Goal: Task Accomplishment & Management: Manage account settings

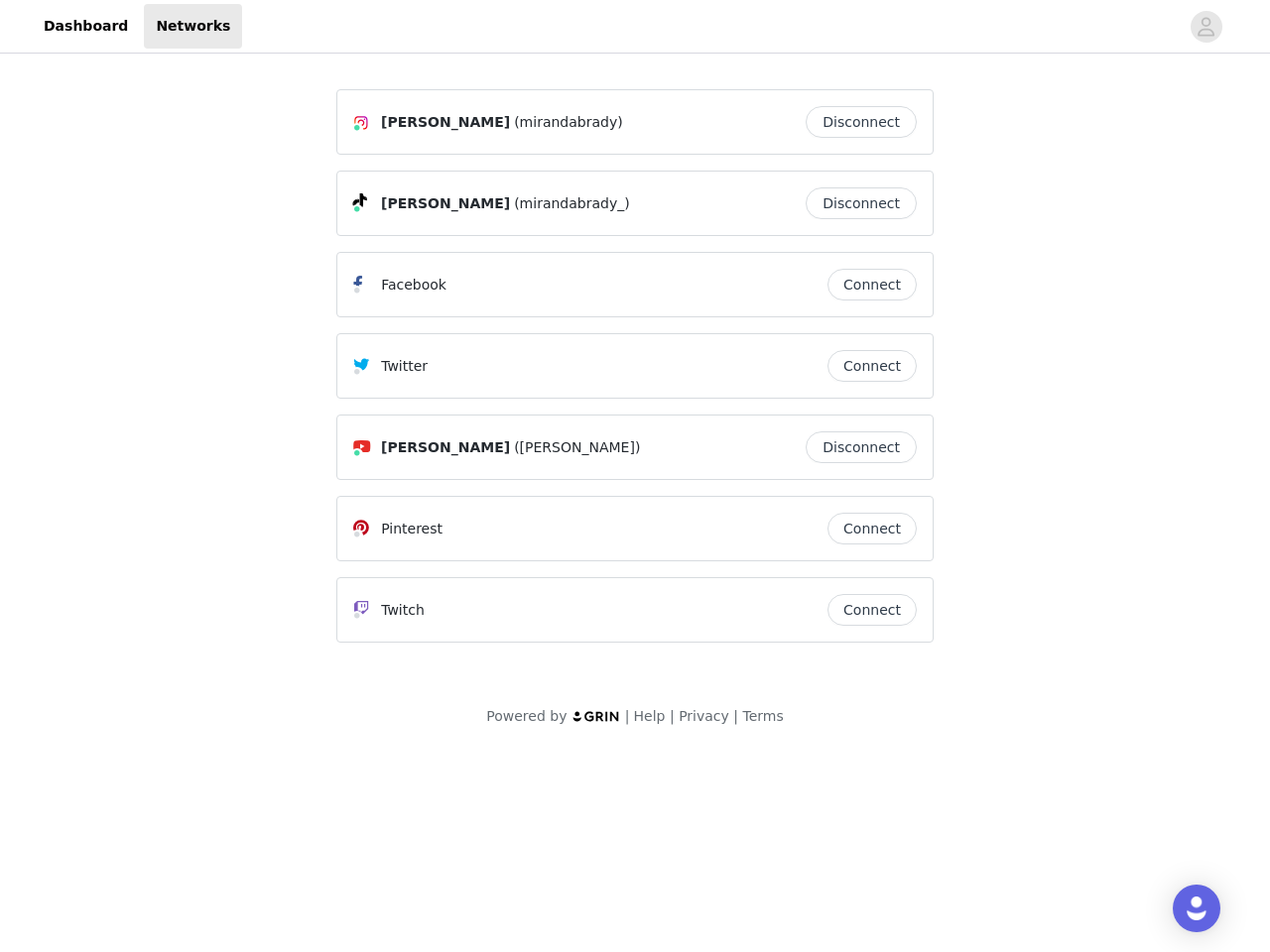
click at [635, 375] on div "Twitter" at bounding box center [590, 366] width 474 height 24
click at [635, 27] on div at bounding box center [710, 26] width 937 height 45
click at [1206, 27] on icon "avatar" at bounding box center [1206, 27] width 19 height 32
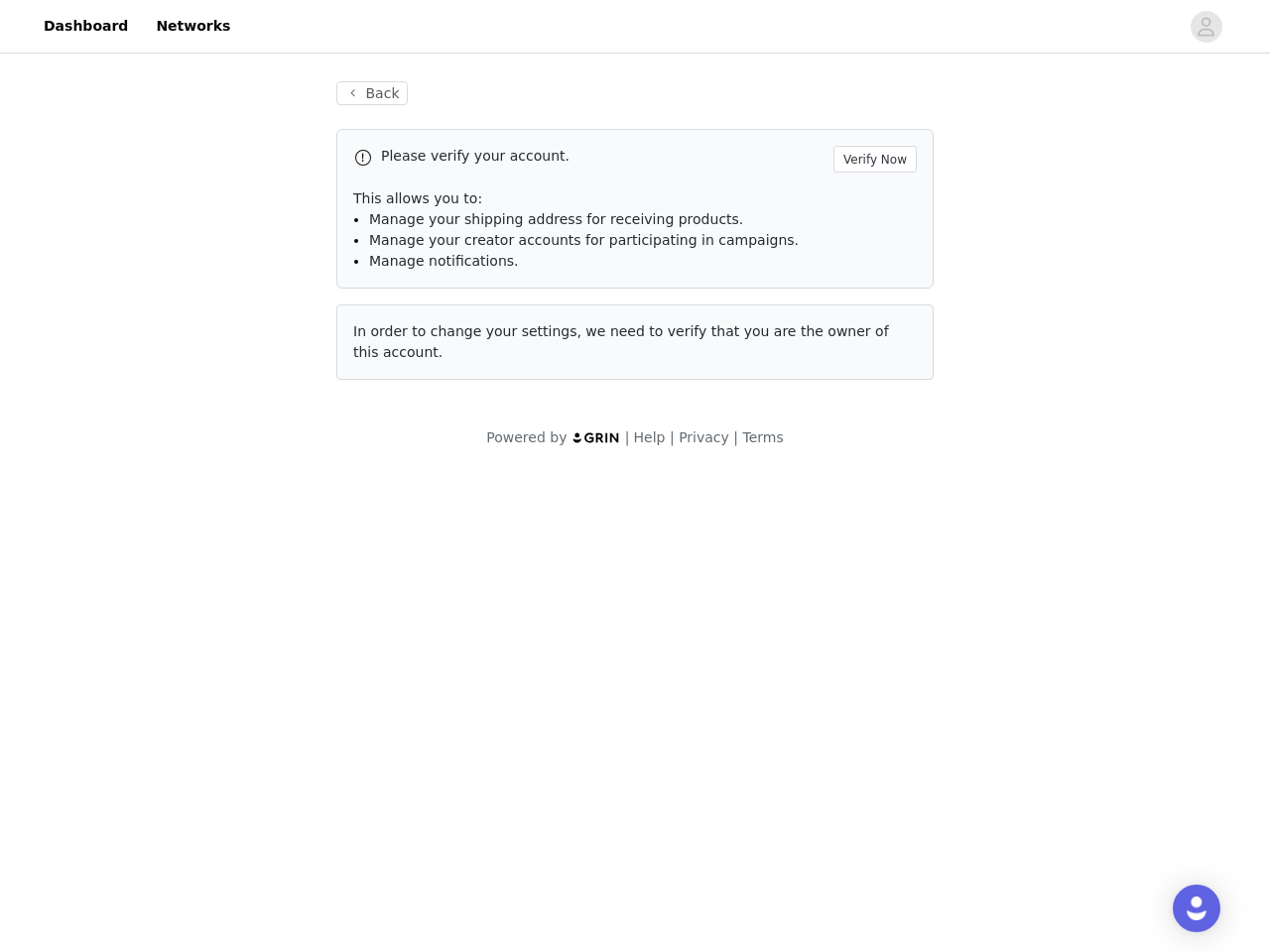
click at [866, 122] on div "Back Please verify your account. Verify Now This allows you to: Manage your shi…" at bounding box center [635, 230] width 645 height 346
click at [866, 203] on p "This allows you to:" at bounding box center [635, 198] width 564 height 21
click at [872, 285] on div "Please verify your account. Verify Now This allows you to: Manage your shipping…" at bounding box center [635, 208] width 597 height 160
